Goal: Check status

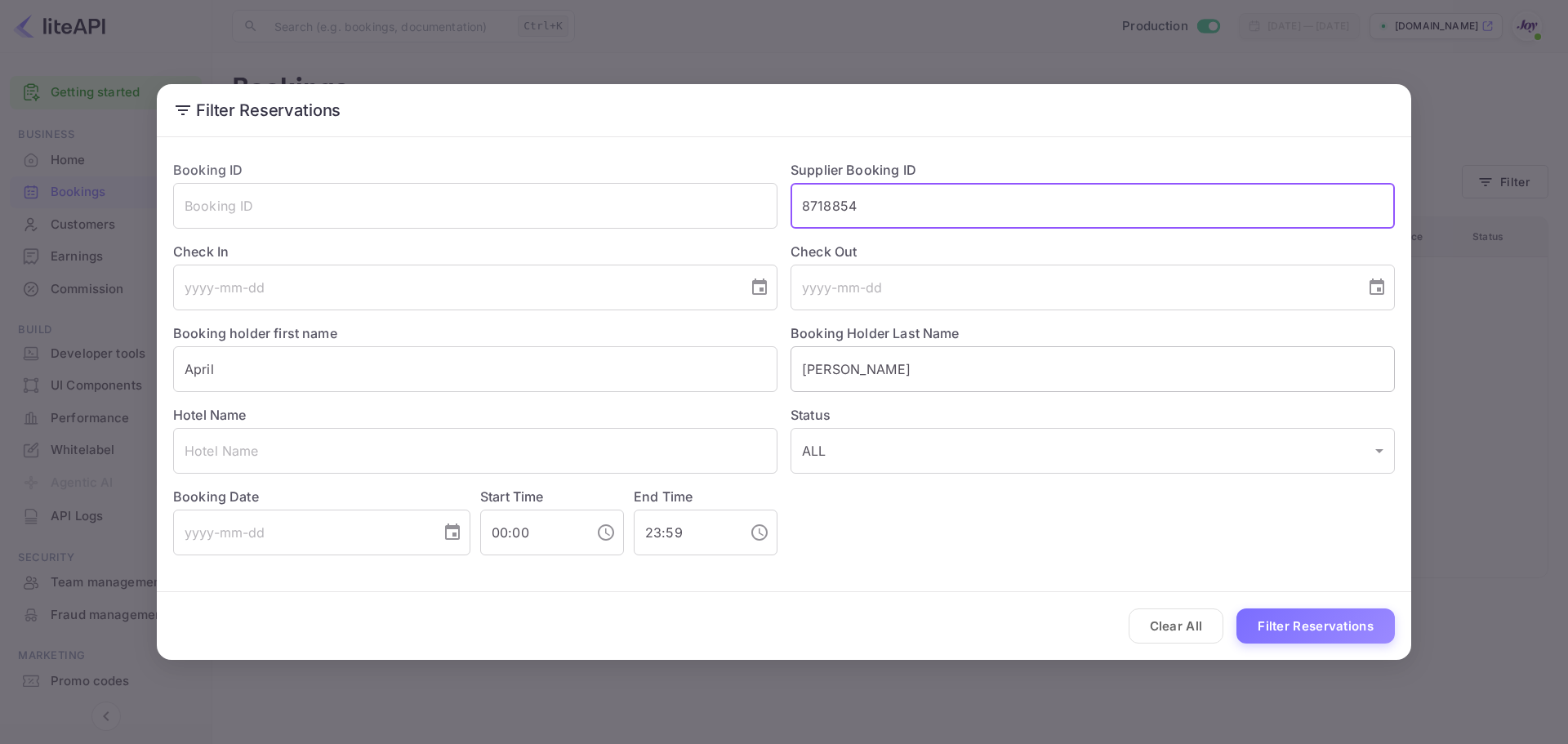
type input "8718854"
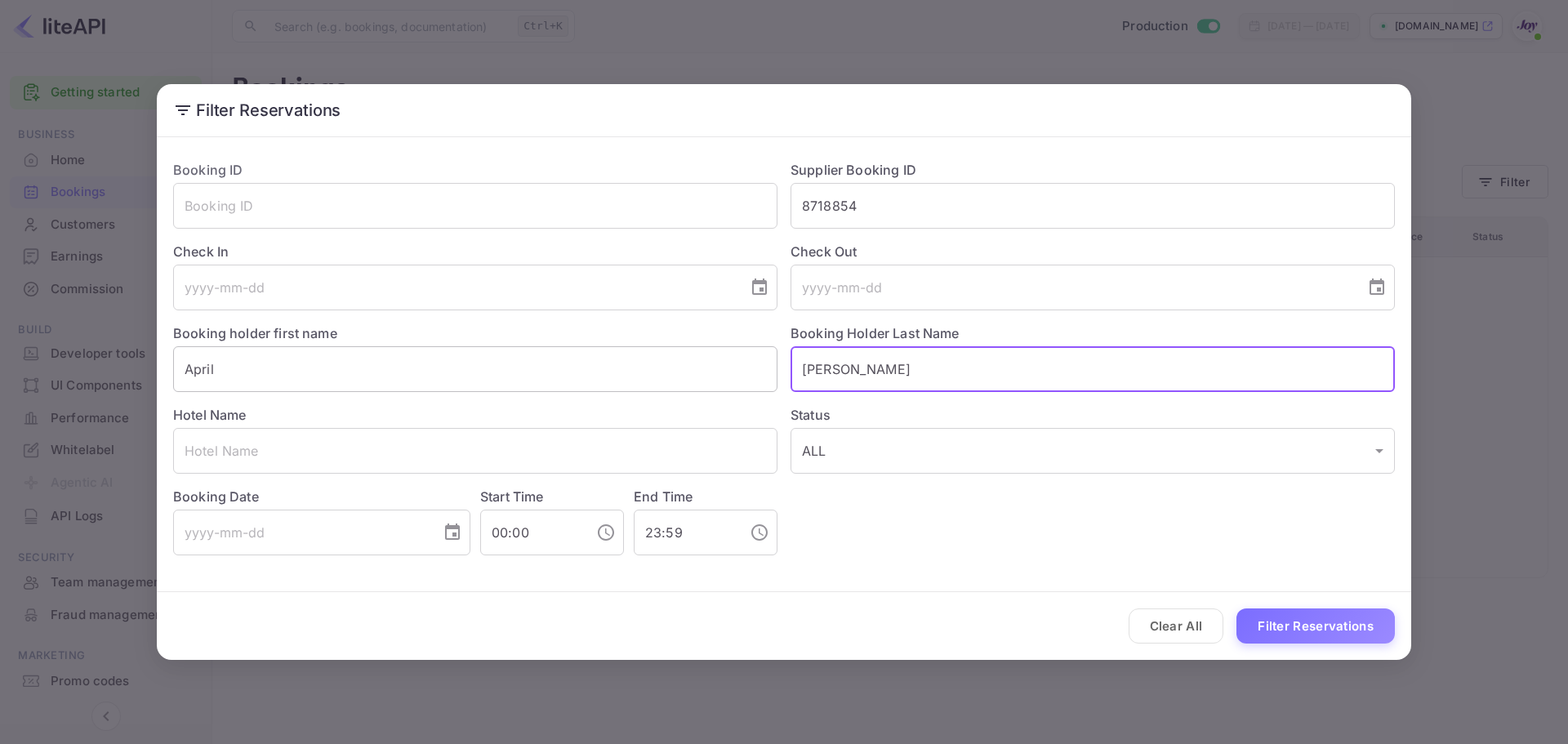
drag, startPoint x: 873, startPoint y: 366, endPoint x: 683, endPoint y: 371, distance: 190.1
click at [683, 371] on div "Booking ID ​ Supplier Booking ID 8718854 ​ Check In ​ Check Out ​ Booking holde…" at bounding box center [777, 351] width 1235 height 408
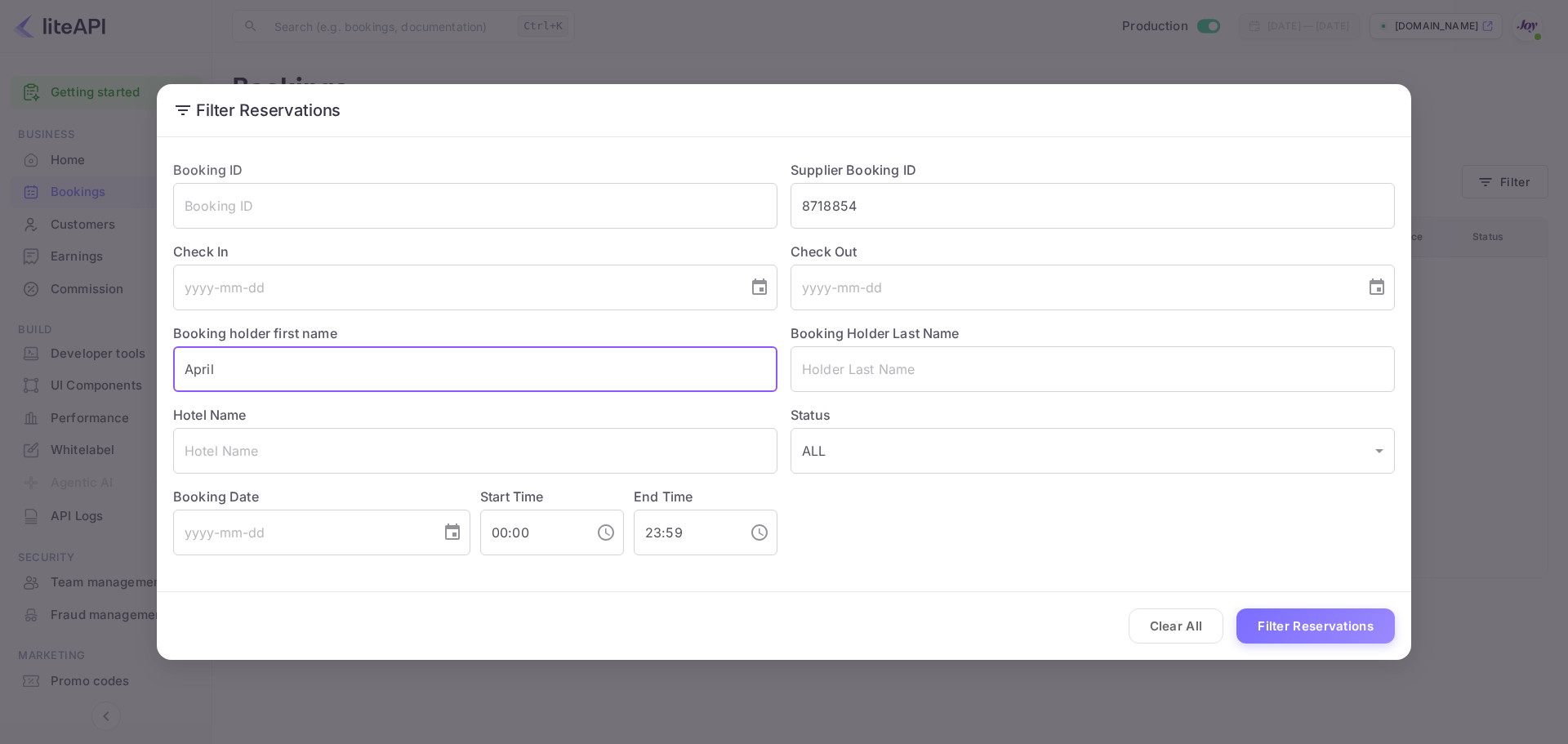
drag, startPoint x: 264, startPoint y: 366, endPoint x: 116, endPoint y: 375, distance: 148.3
click at [116, 375] on div "Filter Reservations Booking ID ​ Supplier Booking ID 8718854 ​ Check In ​ Check…" at bounding box center [784, 372] width 1568 height 744
click at [1311, 632] on button "Filter Reservations" at bounding box center [1316, 626] width 159 height 35
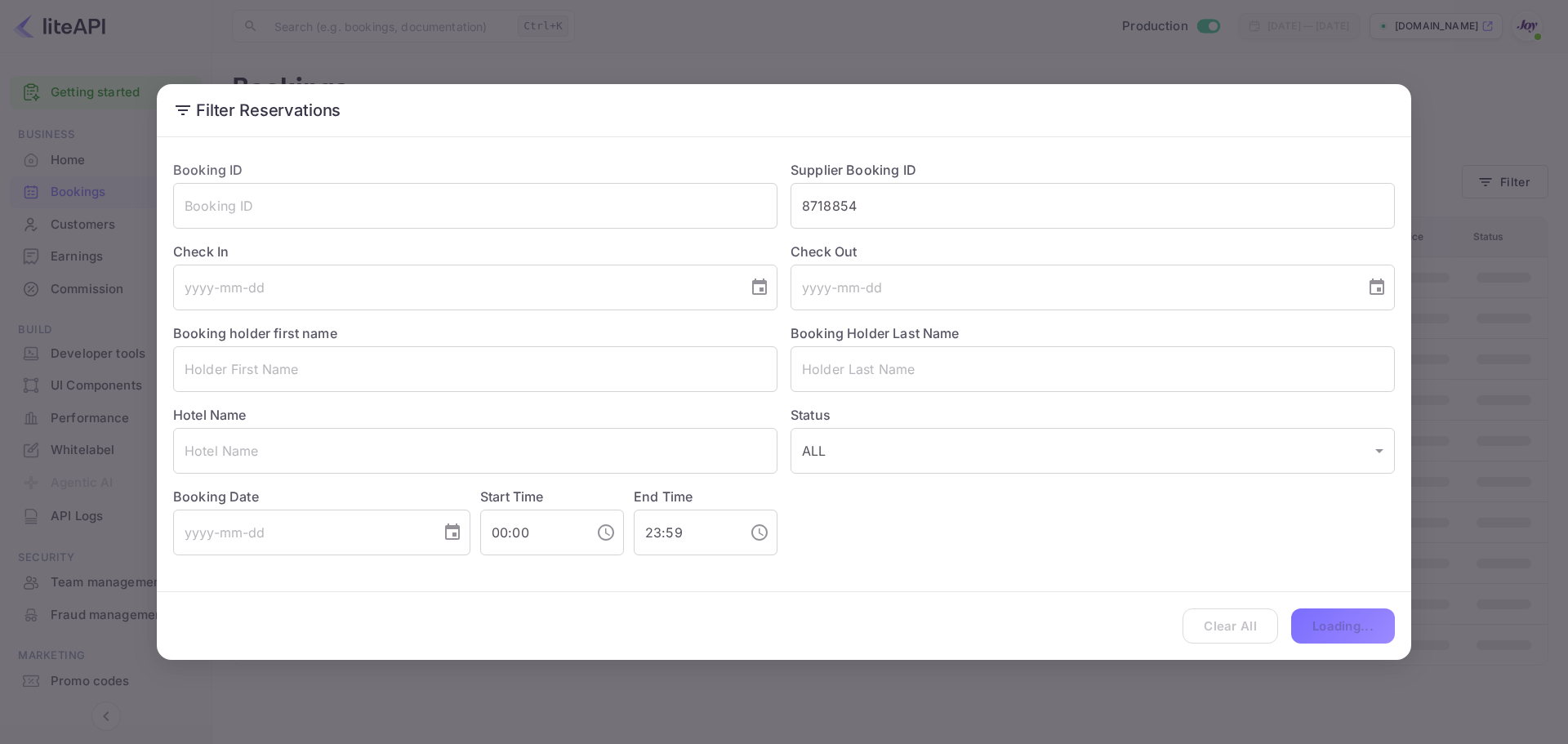
click at [1314, 623] on div "Clear All Loading..." at bounding box center [784, 625] width 1254 height 67
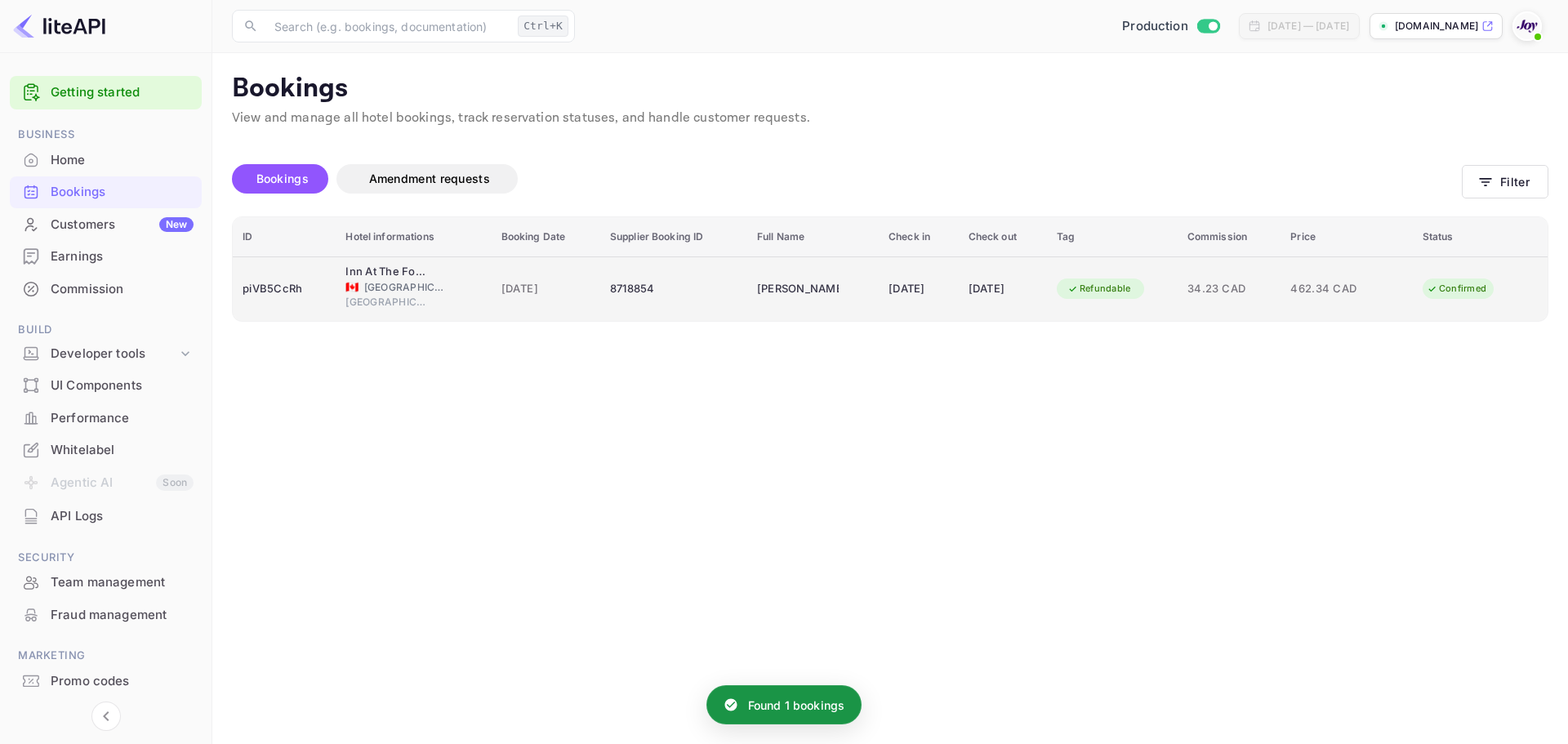
click at [393, 272] on div "Inn At The Forks" at bounding box center [386, 272] width 81 height 17
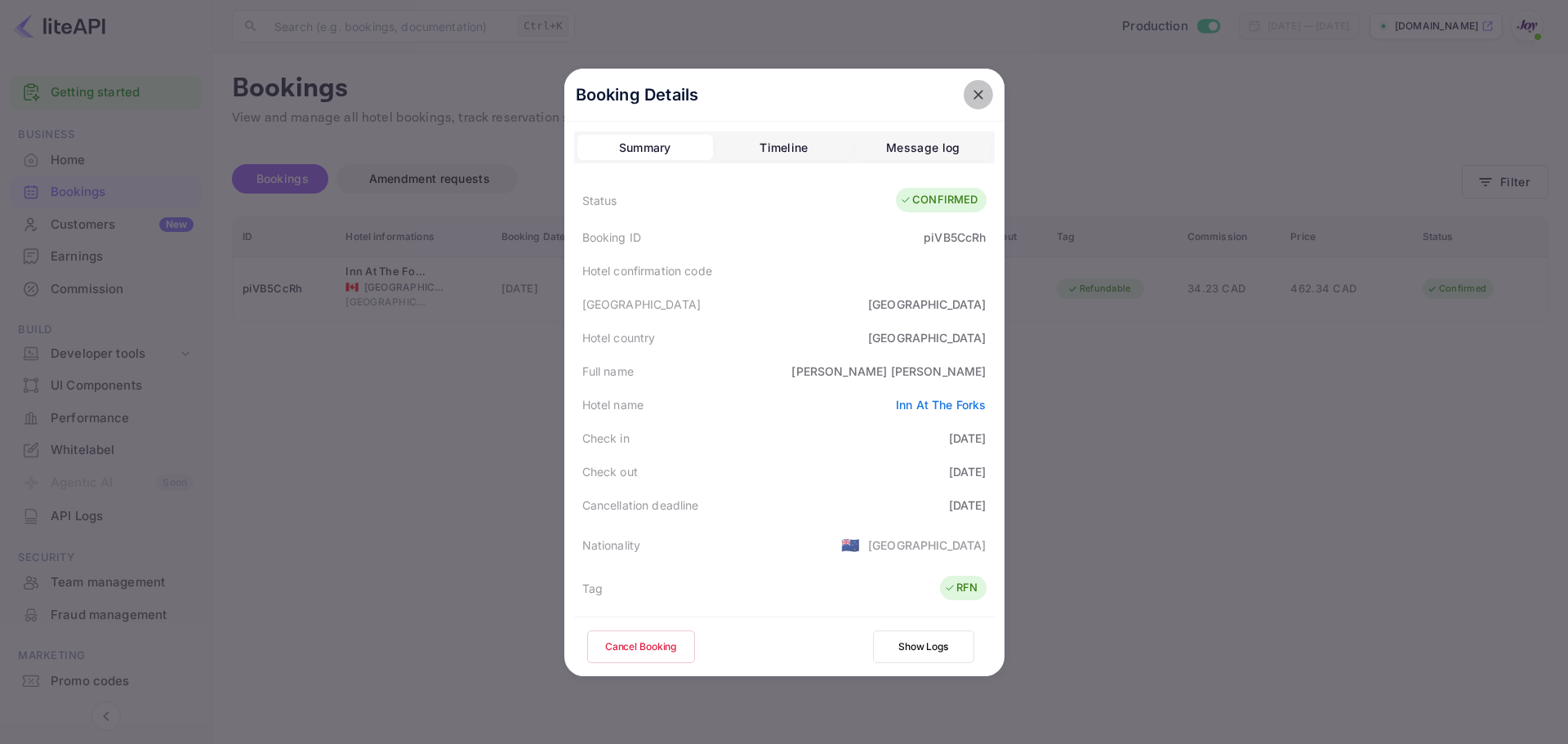
click at [972, 97] on icon "close" at bounding box center [979, 95] width 17 height 17
